Goal: Transaction & Acquisition: Book appointment/travel/reservation

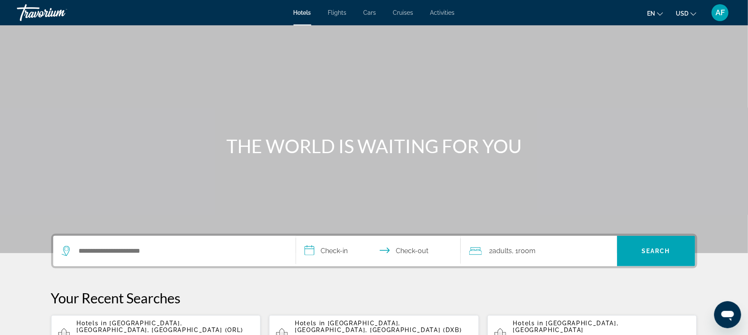
click at [372, 16] on span "Cars" at bounding box center [370, 12] width 13 height 7
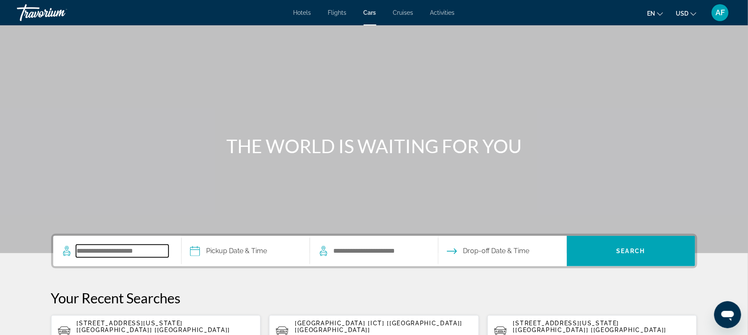
click at [153, 247] on input "Search pickup location" at bounding box center [122, 251] width 92 height 13
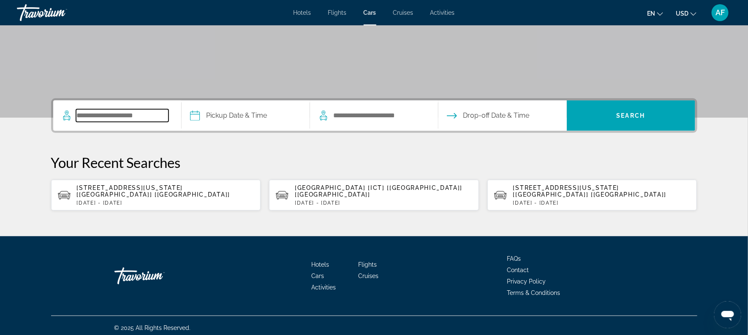
scroll to position [139, 0]
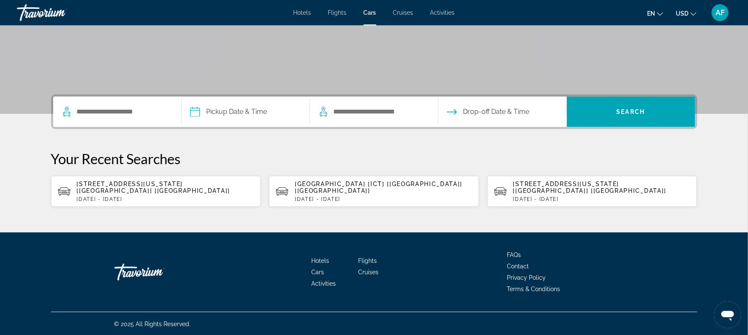
click at [108, 191] on span "[STREET_ADDRESS][US_STATE] [[GEOGRAPHIC_DATA]] [[GEOGRAPHIC_DATA]]" at bounding box center [154, 188] width 154 height 14
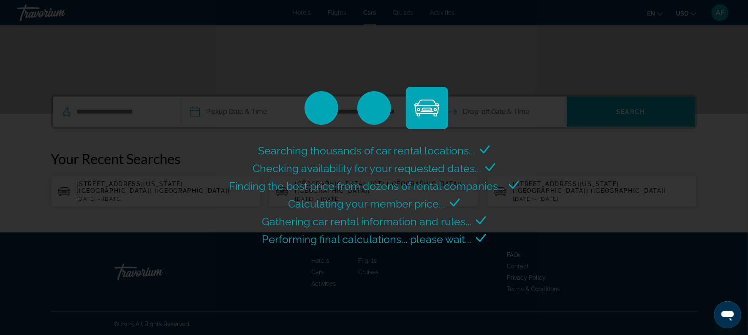
select select "*"
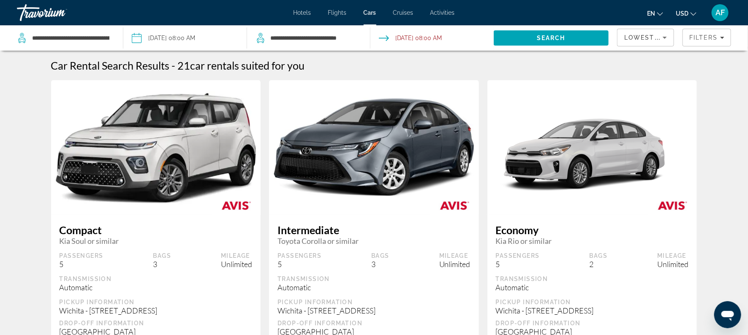
click at [146, 32] on input "Pickup date: Jun 24, 2026 08:00 AM" at bounding box center [184, 39] width 127 height 28
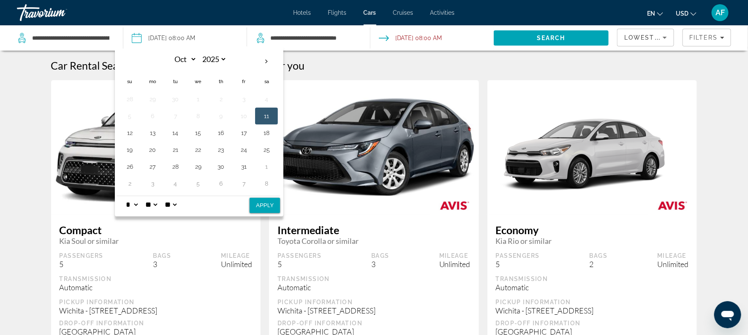
click at [262, 112] on button "11" at bounding box center [267, 116] width 14 height 12
click at [154, 129] on button "13" at bounding box center [153, 133] width 14 height 12
click at [539, 42] on span "Search" at bounding box center [551, 38] width 115 height 20
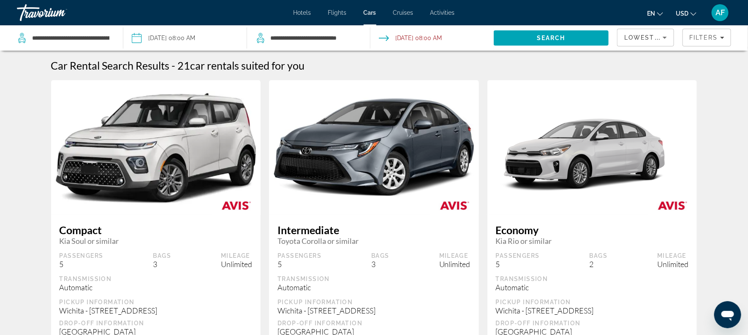
click at [229, 34] on input "Pickup date: Jun 24, 2026 08:00 AM" at bounding box center [184, 39] width 127 height 28
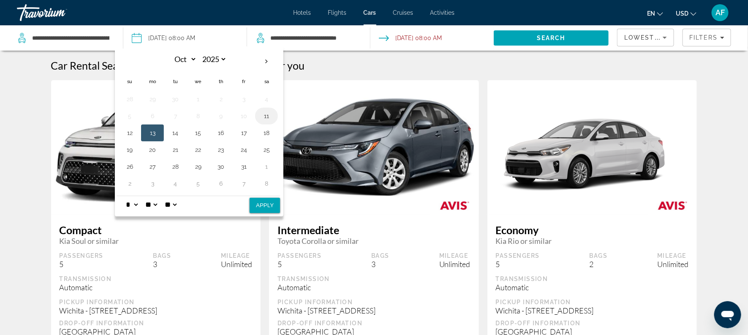
click at [266, 114] on button "11" at bounding box center [267, 116] width 14 height 12
click at [269, 204] on button "Apply" at bounding box center [265, 205] width 30 height 15
type input "**********"
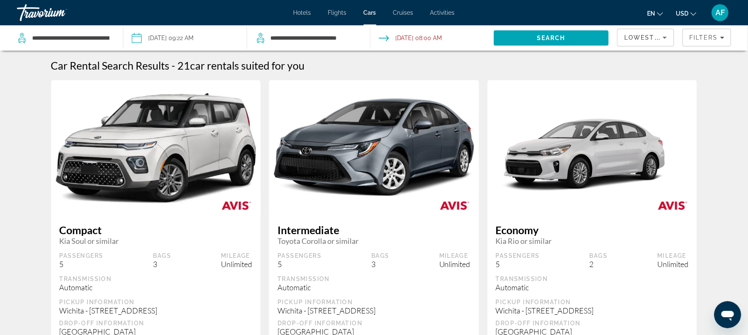
click at [403, 39] on input "Drop-off date: Jun 27, 2026 08:00 AM" at bounding box center [431, 39] width 127 height 28
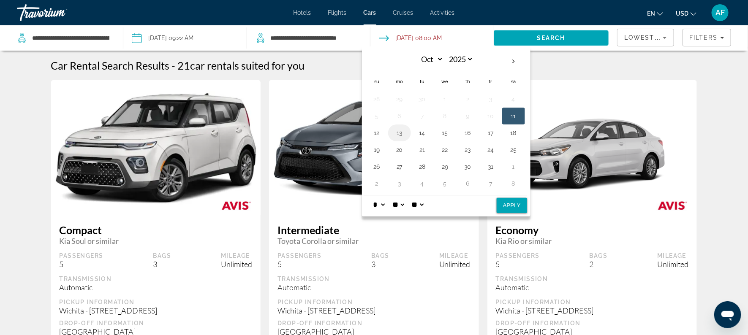
click at [400, 129] on button "13" at bounding box center [400, 133] width 14 height 12
click at [517, 211] on button "Apply" at bounding box center [512, 205] width 30 height 15
type input "**********"
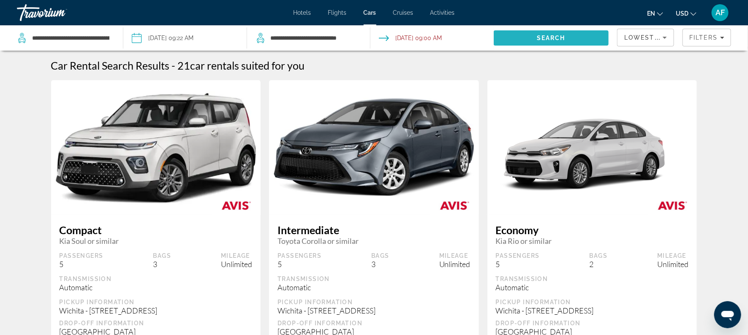
click at [536, 38] on span "Search" at bounding box center [551, 38] width 115 height 20
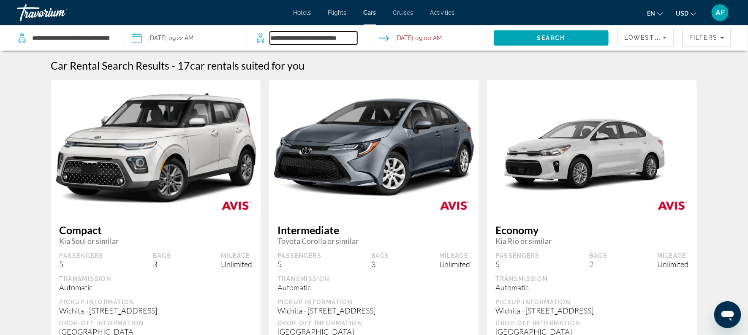
click at [337, 41] on input "**********" at bounding box center [313, 38] width 87 height 13
click at [261, 38] on icon "Search widget" at bounding box center [261, 38] width 10 height 10
drag, startPoint x: 350, startPoint y: 35, endPoint x: 267, endPoint y: 53, distance: 85.2
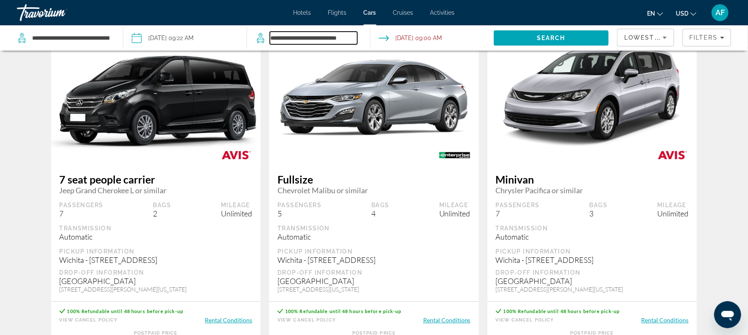
scroll to position [1120, 0]
